Goal: Task Accomplishment & Management: Complete application form

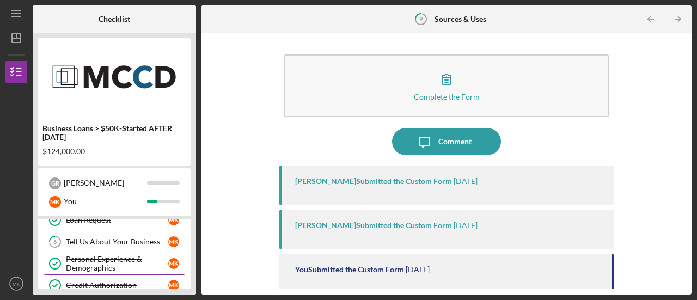
scroll to position [80, 0]
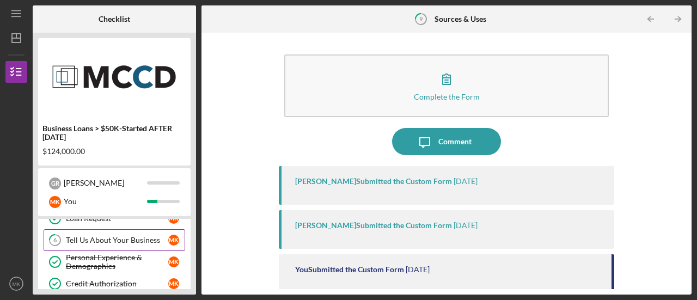
click at [106, 242] on div "Tell Us About Your Business" at bounding box center [117, 240] width 102 height 9
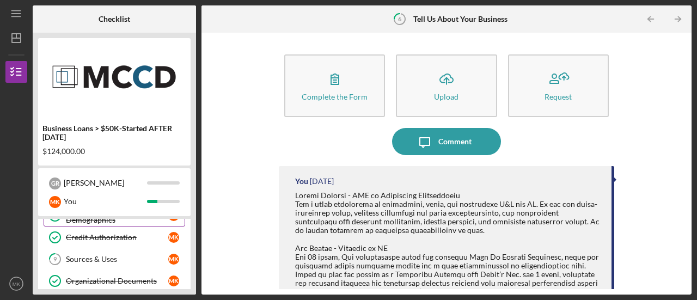
scroll to position [127, 0]
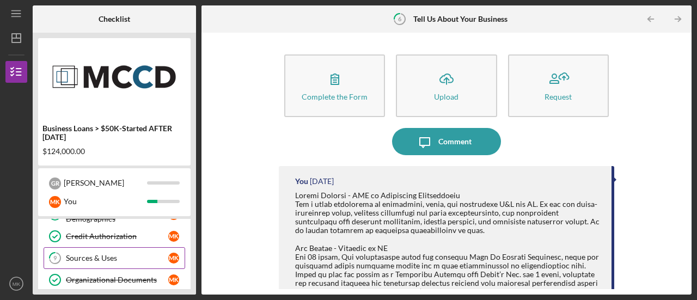
click at [106, 256] on div "Sources & Uses" at bounding box center [117, 258] width 102 height 9
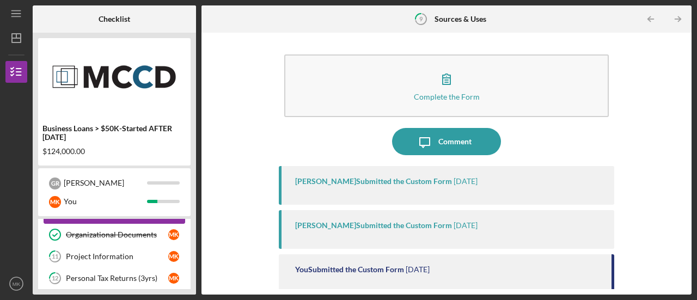
scroll to position [173, 0]
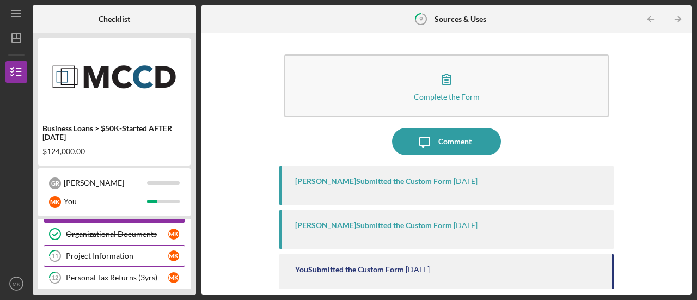
click at [105, 255] on div "Project Information" at bounding box center [117, 255] width 102 height 9
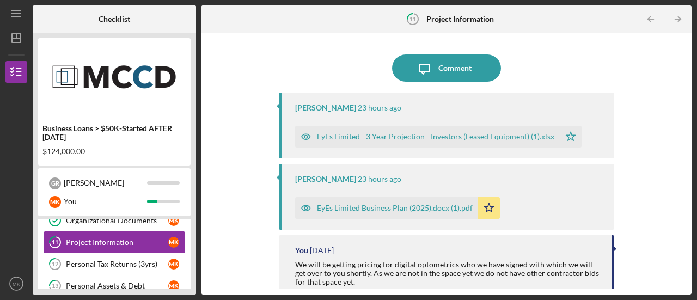
scroll to position [188, 0]
